Goal: Check status

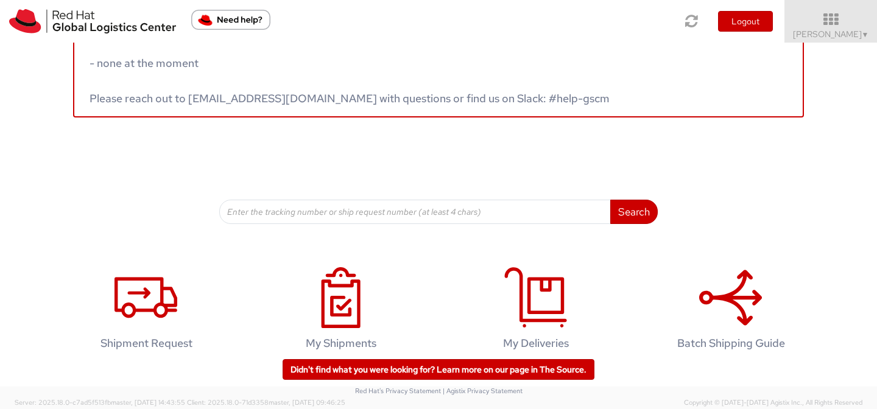
scroll to position [63, 0]
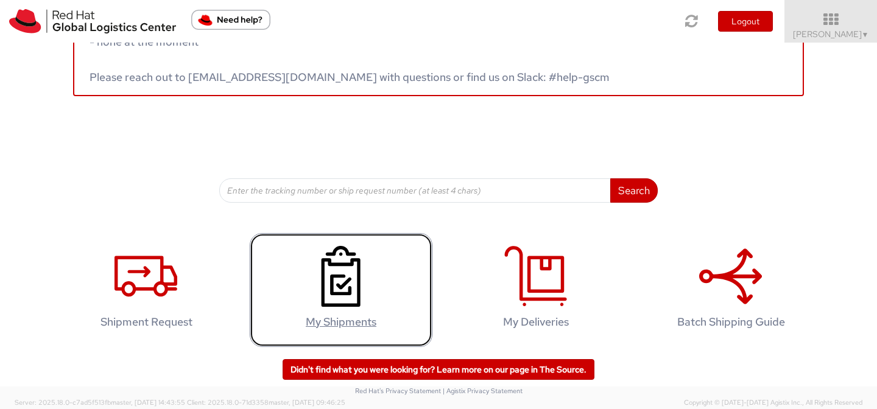
click at [319, 295] on icon at bounding box center [340, 276] width 63 height 61
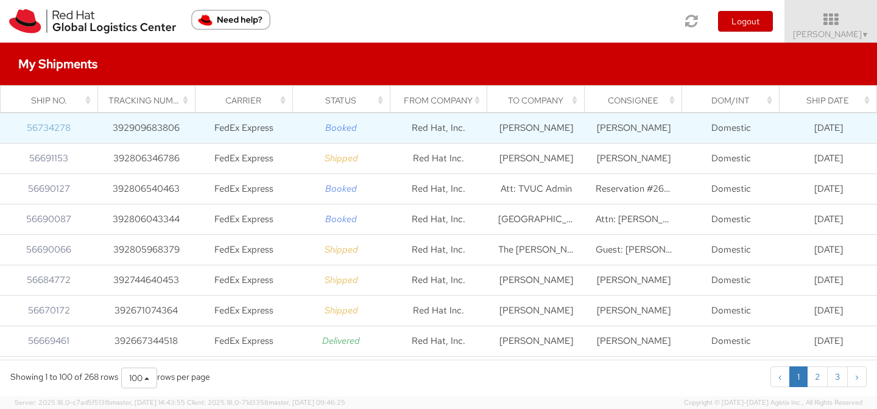
click at [52, 129] on link "56734278" at bounding box center [49, 128] width 44 height 12
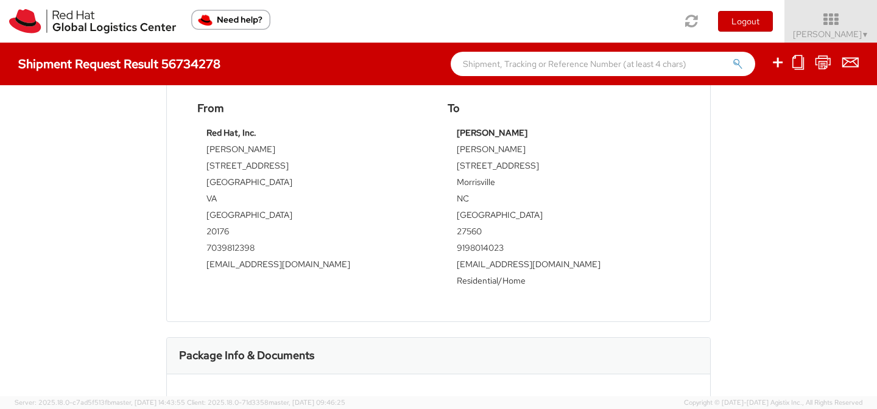
scroll to position [426, 0]
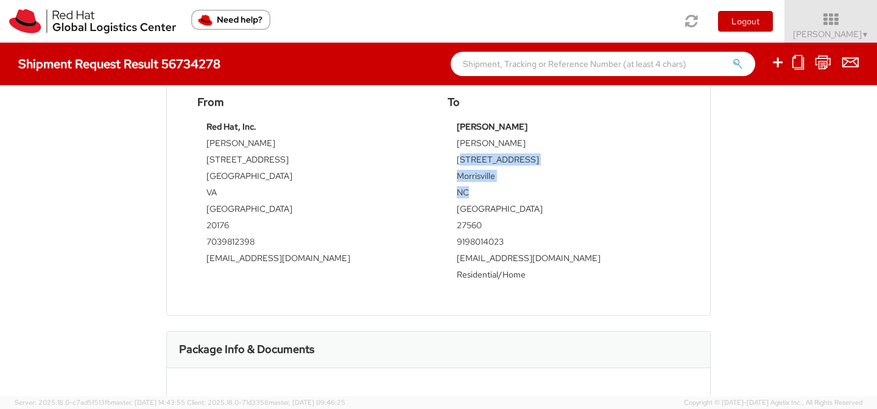
drag, startPoint x: 458, startPoint y: 172, endPoint x: 497, endPoint y: 203, distance: 49.7
click at [497, 203] on tbody "Chris Scott Chris Scott 128 Prestonian Place Morrisville NC United States 27560…" at bounding box center [564, 203] width 214 height 164
click at [497, 203] on td "NC" at bounding box center [564, 194] width 214 height 16
drag, startPoint x: 456, startPoint y: 170, endPoint x: 518, endPoint y: 186, distance: 64.2
click at [518, 186] on tbody "Chris Scott Chris Scott 128 Prestonian Place Morrisville NC United States 27560…" at bounding box center [564, 203] width 214 height 164
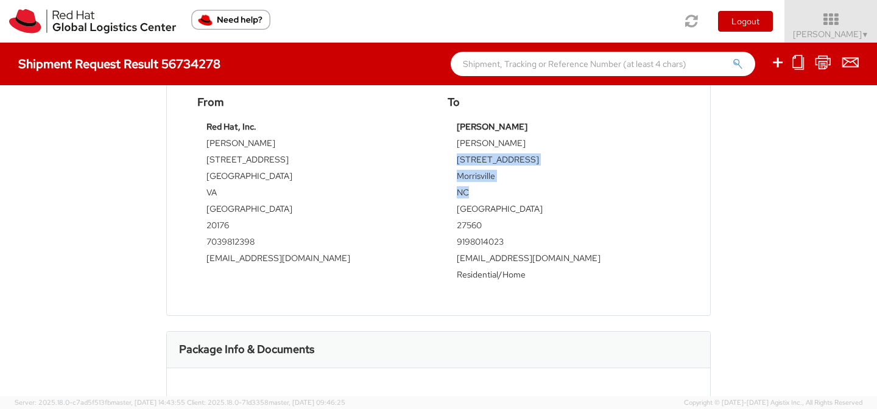
drag, startPoint x: 474, startPoint y: 201, endPoint x: 457, endPoint y: 170, distance: 35.7
click at [457, 170] on tbody "Chris Scott Chris Scott 128 Prestonian Place Morrisville NC United States 27560…" at bounding box center [564, 203] width 214 height 164
copy tbody "128 Prestonian Place Morrisville NC"
